Goal: Task Accomplishment & Management: Manage account settings

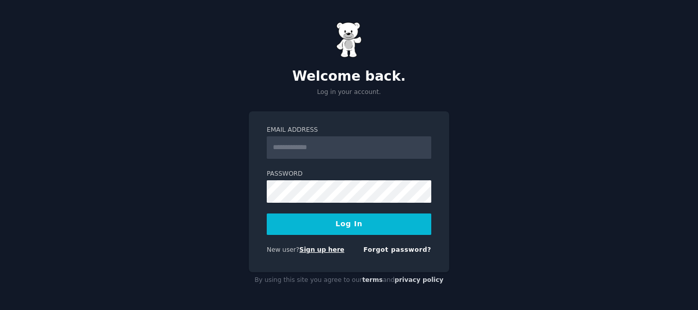
click at [321, 252] on link "Sign up here" at bounding box center [321, 249] width 45 height 7
drag, startPoint x: 0, startPoint y: 0, endPoint x: 312, endPoint y: 151, distance: 347.0
click at [312, 151] on input "Email Address" at bounding box center [349, 147] width 165 height 22
type input "**********"
click at [368, 222] on button "Log In" at bounding box center [349, 224] width 165 height 21
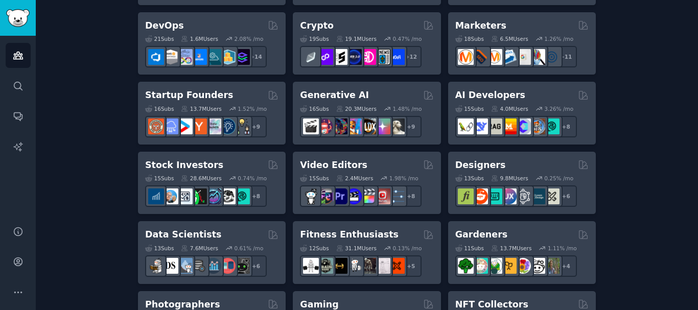
scroll to position [256, 0]
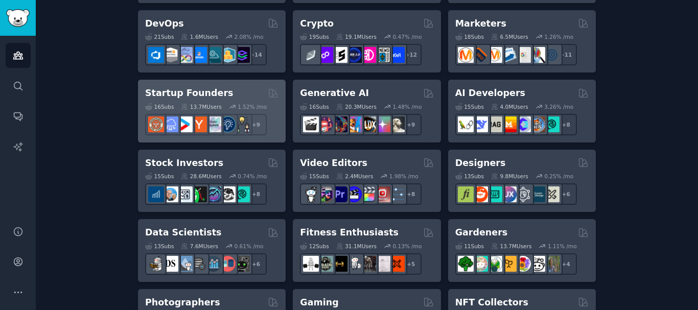
click at [193, 89] on h2 "Startup Founders" at bounding box center [189, 93] width 88 height 13
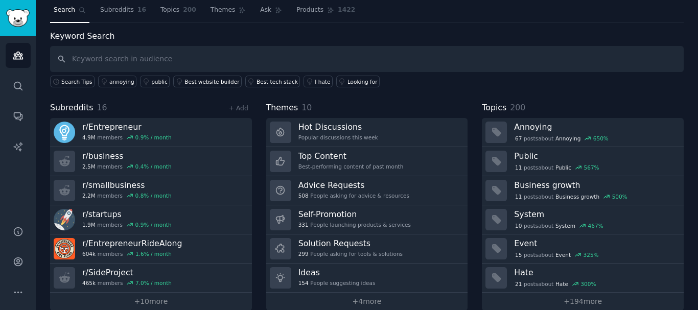
scroll to position [42, 0]
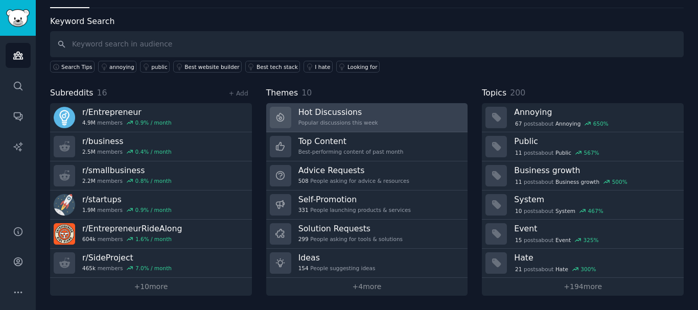
click at [373, 110] on link "Hot Discussions Popular discussions this week" at bounding box center [367, 117] width 202 height 29
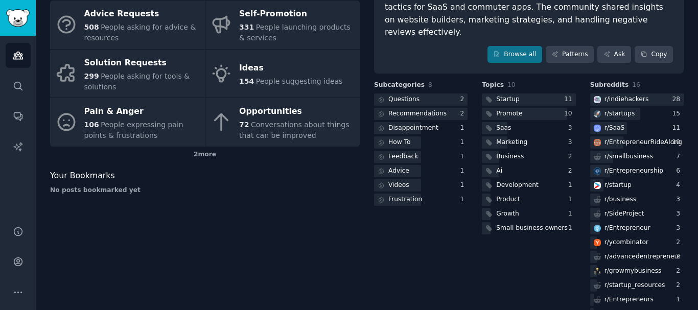
scroll to position [94, 0]
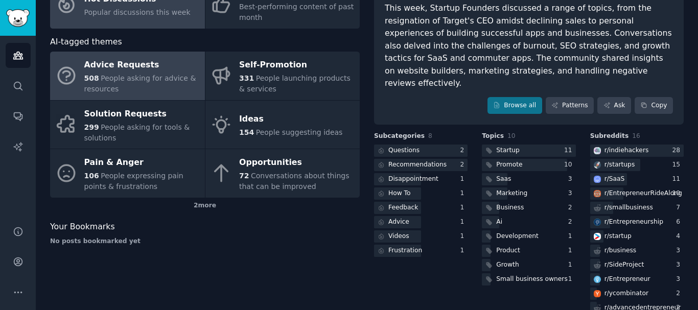
click at [115, 84] on div "508 People asking for advice & resources" at bounding box center [141, 83] width 115 height 21
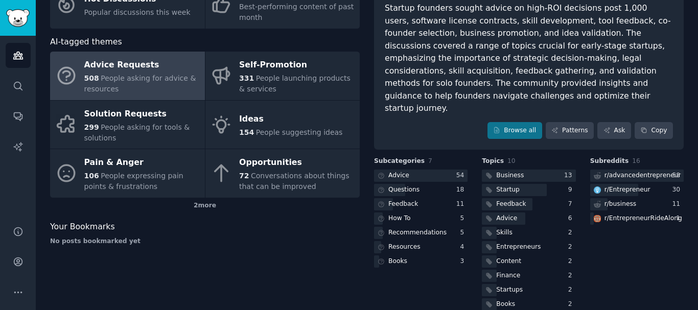
scroll to position [42, 0]
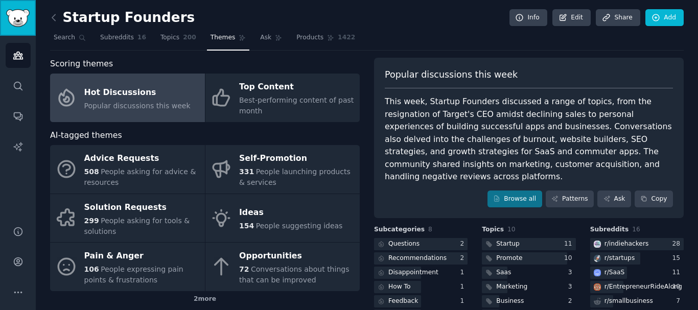
click at [26, 22] on img "Sidebar" at bounding box center [18, 18] width 24 height 18
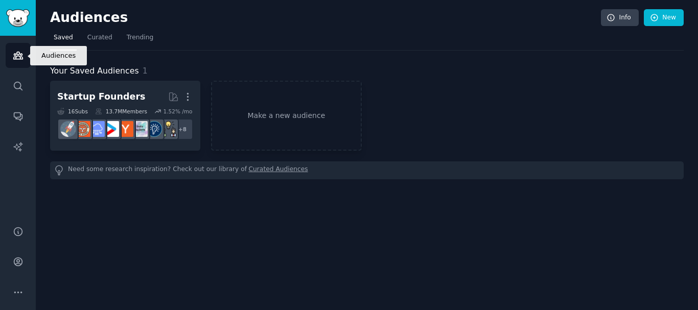
click at [21, 55] on icon "Sidebar" at bounding box center [17, 55] width 9 height 7
click at [260, 120] on link "Make a new audience" at bounding box center [286, 116] width 150 height 70
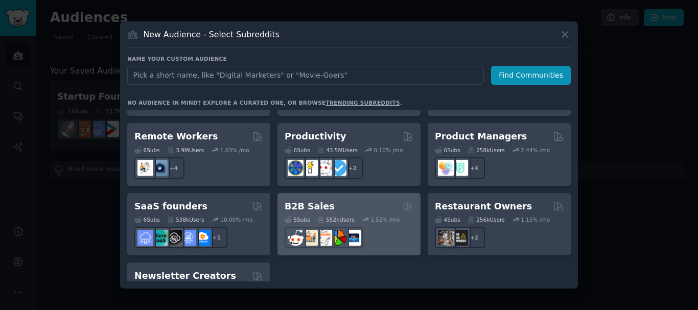
scroll to position [798, 0]
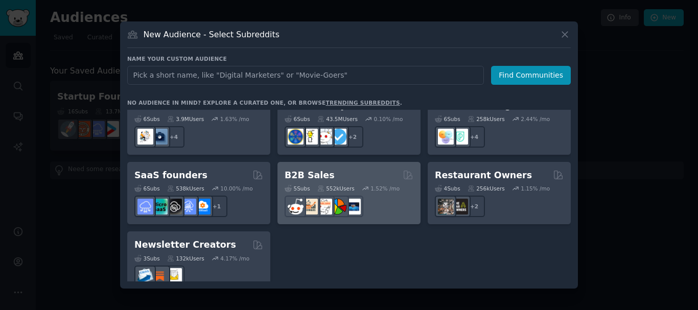
click at [308, 169] on h2 "B2B Sales" at bounding box center [310, 175] width 50 height 13
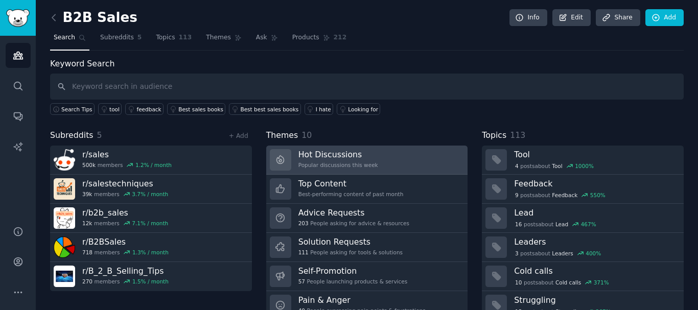
click at [378, 156] on link "Hot Discussions Popular discussions this week" at bounding box center [367, 160] width 202 height 29
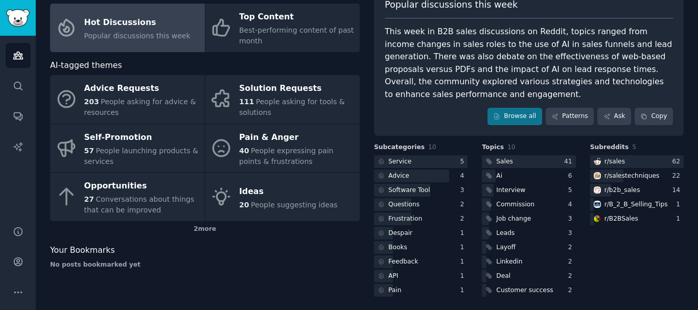
scroll to position [73, 0]
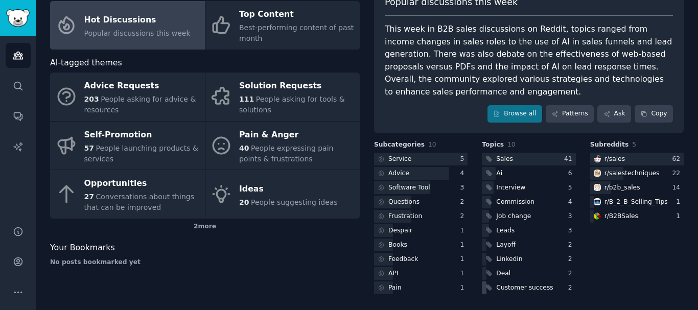
click at [516, 286] on div "Customer success" at bounding box center [524, 288] width 57 height 9
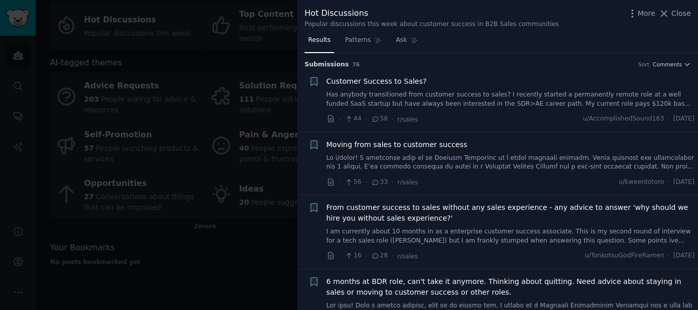
click at [212, 237] on div at bounding box center [349, 155] width 698 height 310
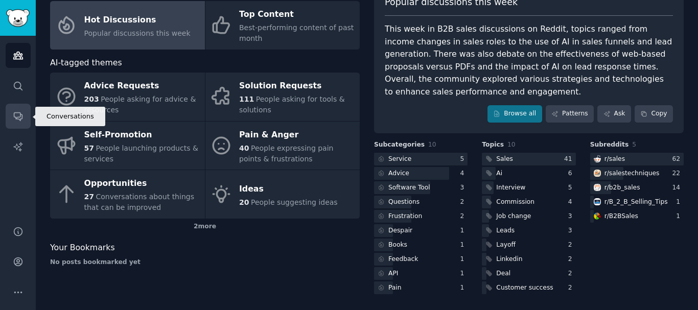
click at [11, 122] on link "Conversations" at bounding box center [18, 116] width 25 height 25
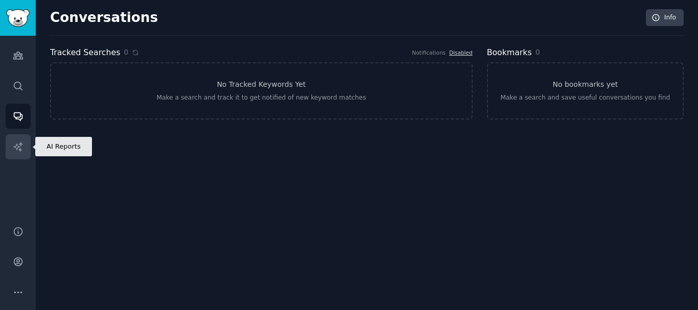
click at [14, 150] on icon "Sidebar" at bounding box center [18, 147] width 11 height 11
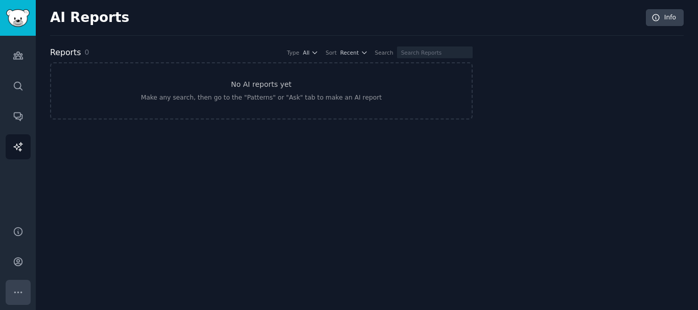
click at [16, 289] on icon "Sidebar" at bounding box center [18, 292] width 11 height 11
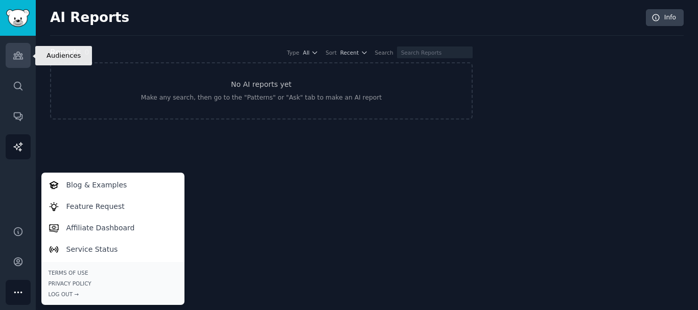
click at [25, 56] on link "Audiences" at bounding box center [18, 55] width 25 height 25
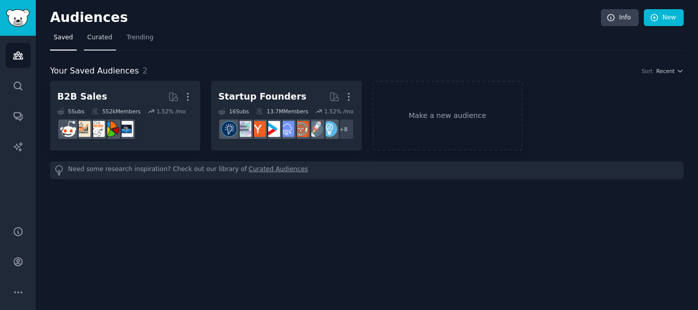
click at [96, 39] on span "Curated" at bounding box center [99, 37] width 25 height 9
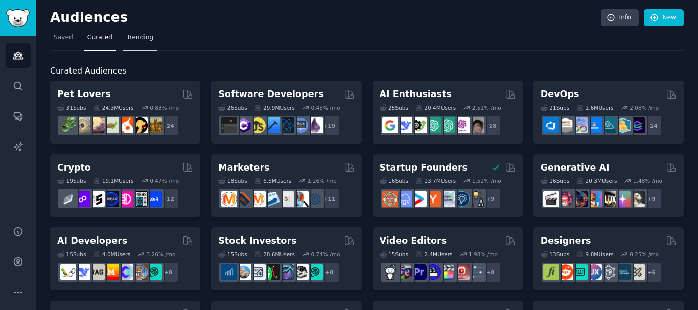
click at [141, 39] on span "Trending" at bounding box center [140, 37] width 27 height 9
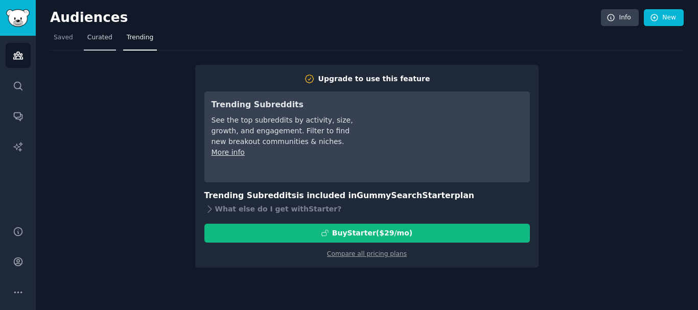
click at [88, 40] on span "Curated" at bounding box center [99, 37] width 25 height 9
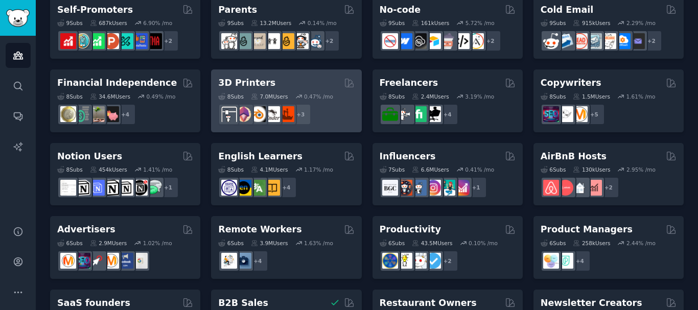
scroll to position [507, 0]
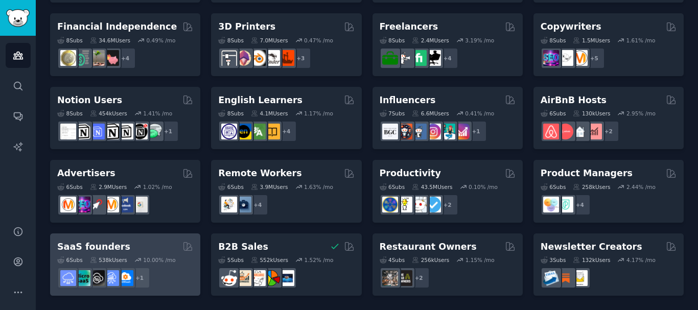
click at [145, 247] on div "SaaS founders Curated by GummySearch" at bounding box center [125, 247] width 136 height 13
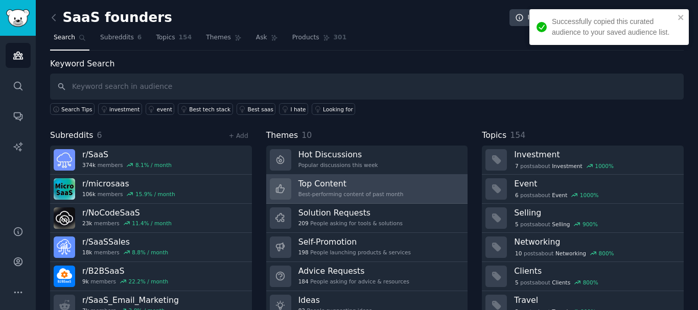
click at [386, 190] on div "Top Content Best-performing content of past month" at bounding box center [350, 188] width 105 height 21
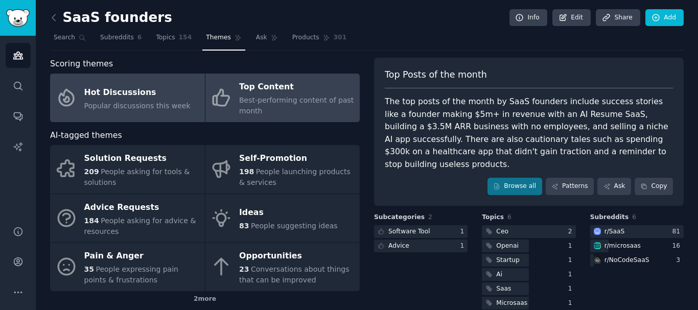
click at [168, 99] on div "Hot Discussions" at bounding box center [137, 92] width 106 height 16
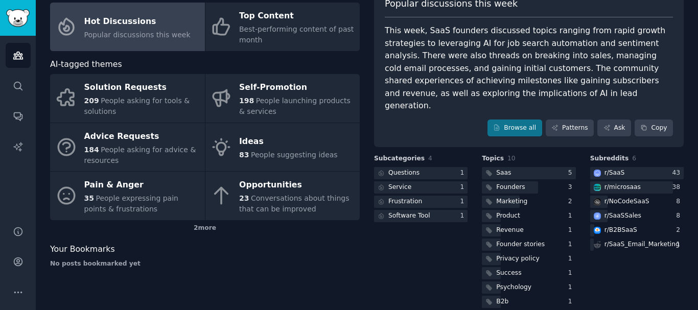
scroll to position [73, 0]
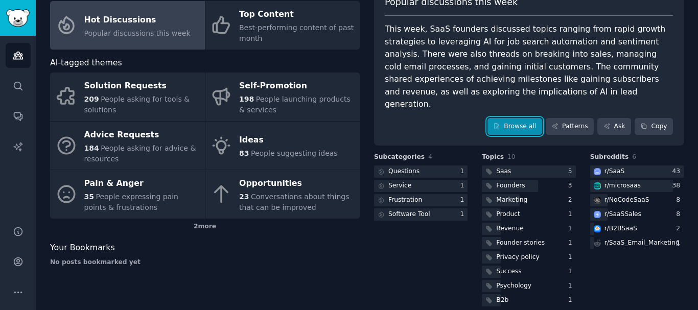
click at [519, 118] on link "Browse all" at bounding box center [515, 126] width 55 height 17
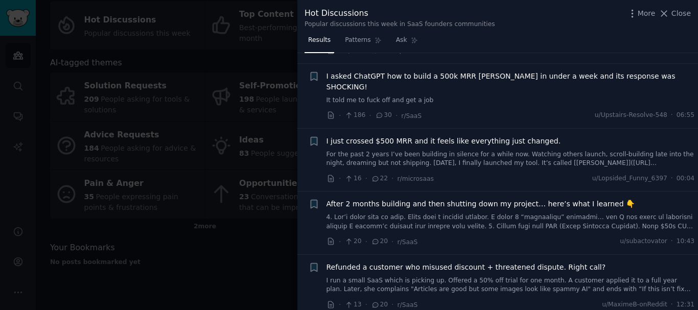
scroll to position [307, 0]
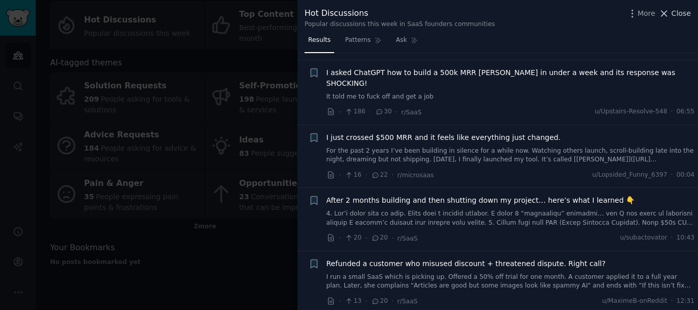
click at [679, 14] on span "Close" at bounding box center [681, 13] width 19 height 11
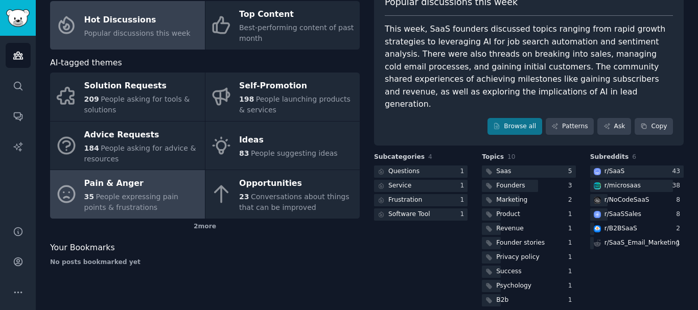
click at [149, 196] on span "People expressing pain points & frustrations" at bounding box center [131, 202] width 94 height 19
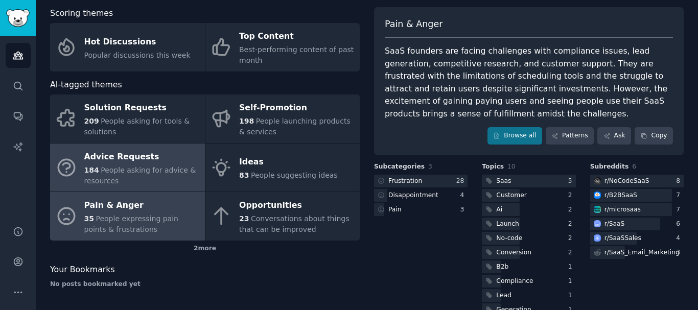
scroll to position [73, 0]
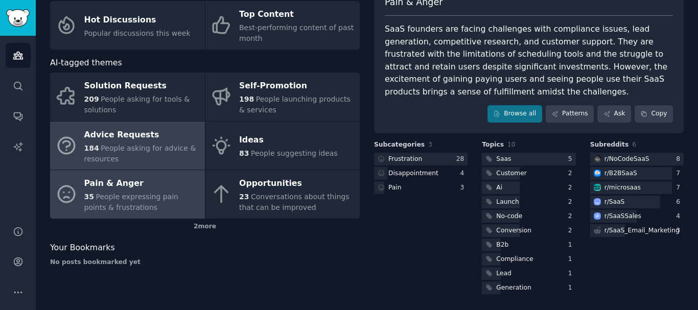
click at [152, 170] on div "Solution Requests 209 People asking for tools & solutions Self-Promotion 198 Pe…" at bounding box center [205, 146] width 310 height 146
click at [152, 159] on div "184 People asking for advice & resources" at bounding box center [141, 153] width 115 height 21
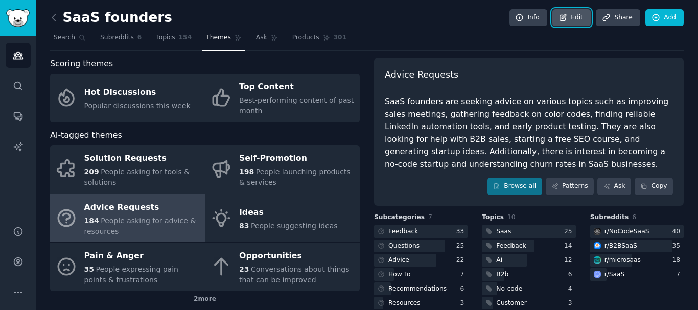
click at [580, 16] on link "Edit" at bounding box center [571, 17] width 38 height 17
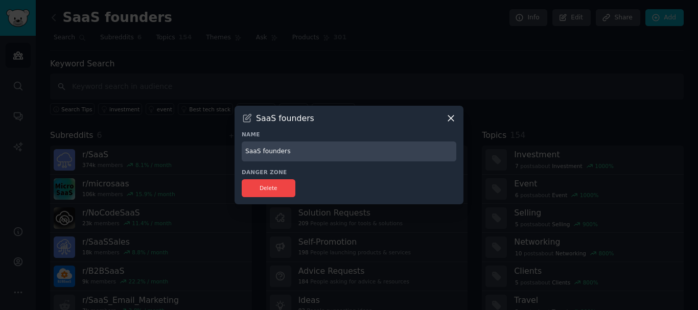
click at [453, 118] on icon at bounding box center [451, 118] width 11 height 11
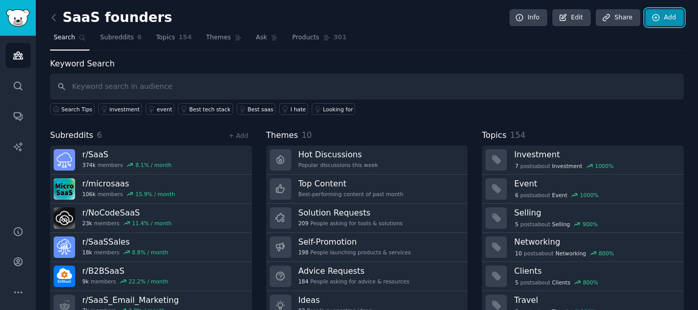
click at [661, 18] on link "Add" at bounding box center [664, 17] width 38 height 17
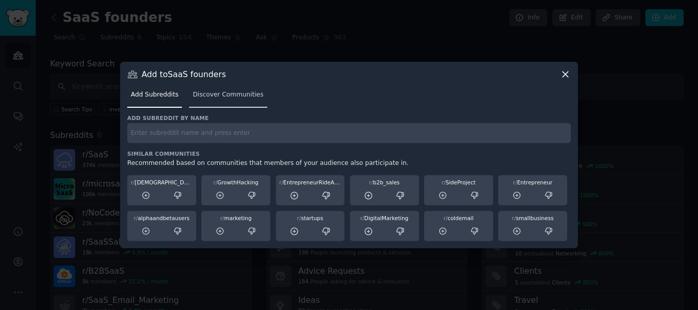
click at [239, 90] on link "Discover Communities" at bounding box center [228, 97] width 78 height 21
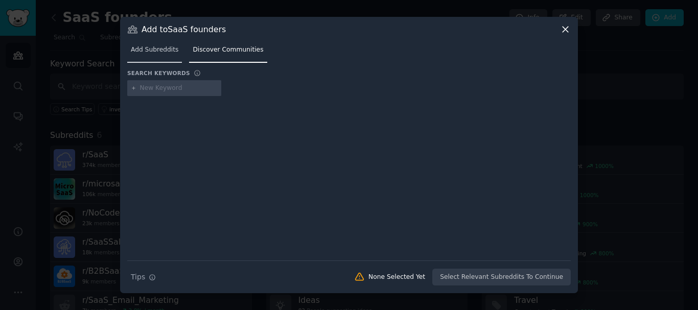
click at [162, 52] on span "Add Subreddits" at bounding box center [155, 49] width 48 height 9
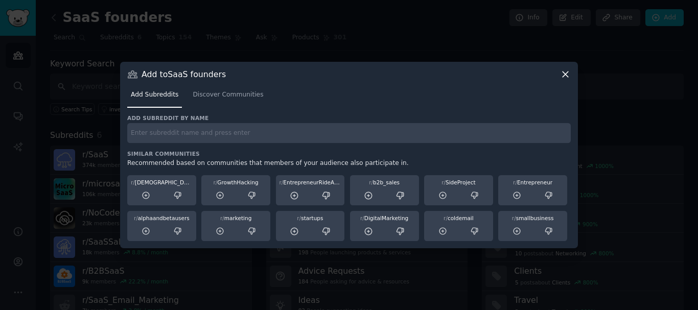
click at [565, 85] on div "Add Subreddits Discover Communities" at bounding box center [349, 97] width 444 height 35
click at [560, 77] on div "Add to SaaS founders" at bounding box center [349, 74] width 444 height 11
click at [565, 74] on icon at bounding box center [566, 75] width 6 height 6
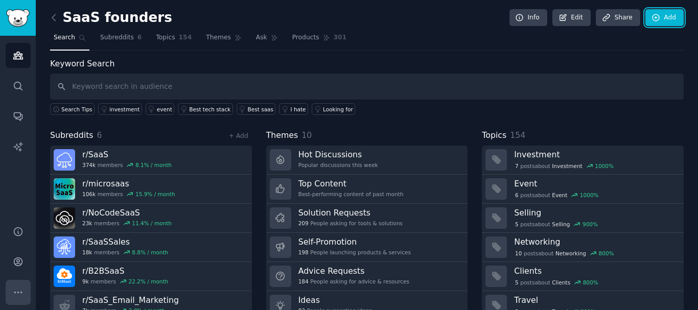
click at [15, 298] on button "More" at bounding box center [18, 292] width 25 height 25
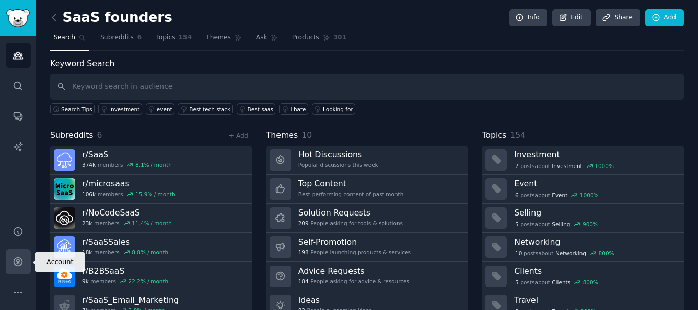
click at [16, 260] on icon "Sidebar" at bounding box center [18, 262] width 11 height 11
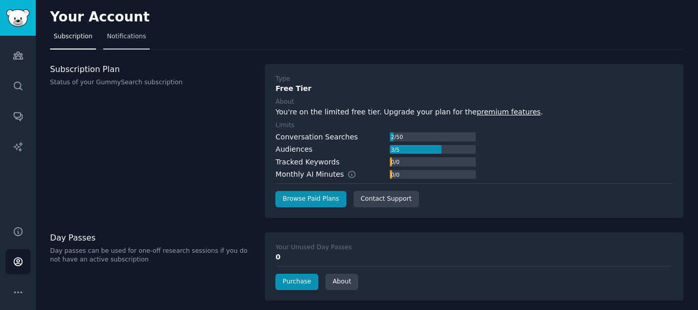
click at [125, 39] on span "Notifications" at bounding box center [126, 36] width 39 height 9
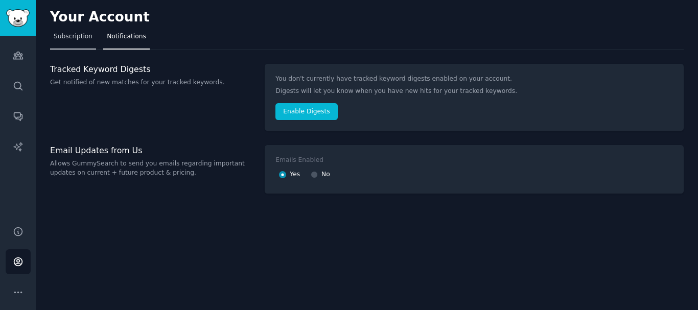
click at [84, 38] on span "Subscription" at bounding box center [73, 36] width 39 height 9
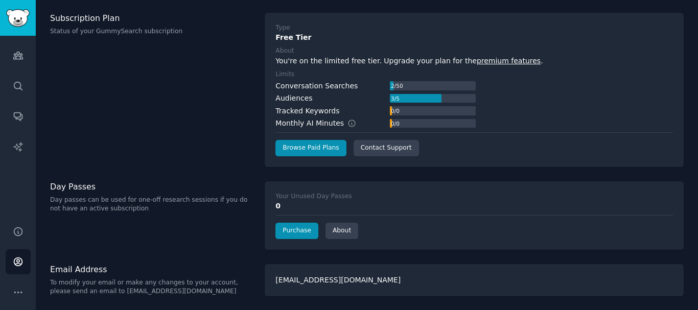
scroll to position [52, 0]
click at [30, 26] on img "Sidebar" at bounding box center [18, 18] width 24 height 18
